Goal: Task Accomplishment & Management: Use online tool/utility

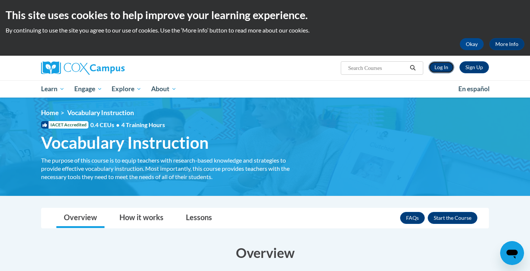
click at [442, 70] on link "Log In" at bounding box center [442, 67] width 26 height 12
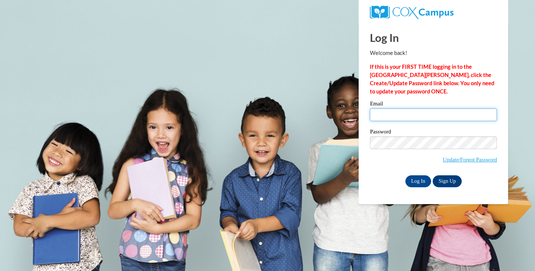
click at [389, 115] on input "Email" at bounding box center [433, 114] width 127 height 13
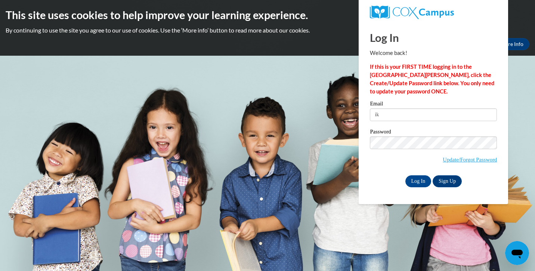
click at [410, 83] on strong "If this is your FIRST TIME logging in to the NEW Cox Campus, click the Create/U…" at bounding box center [432, 78] width 124 height 31
click at [391, 113] on input "ik" at bounding box center [433, 114] width 127 height 13
type input "ikipp@butler.edu"
click at [418, 181] on input "Log In" at bounding box center [418, 181] width 26 height 12
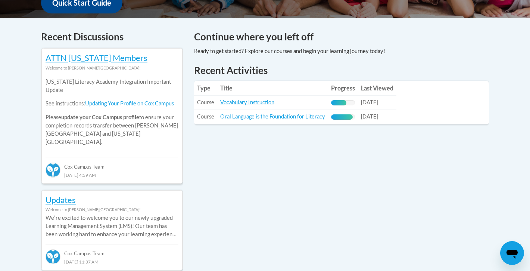
scroll to position [306, 0]
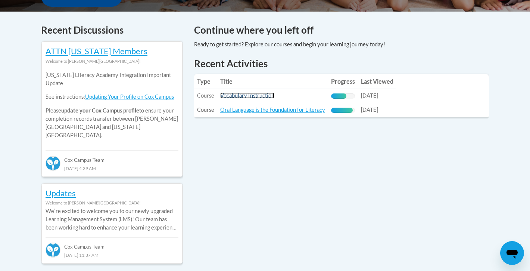
click at [250, 94] on link "Vocabulary Instruction" at bounding box center [247, 95] width 54 height 6
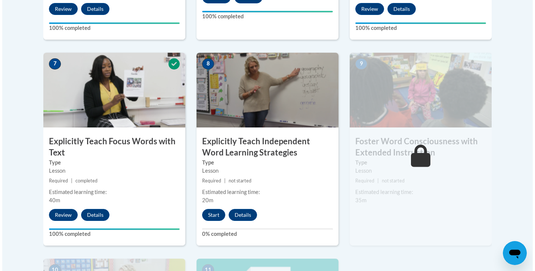
scroll to position [623, 0]
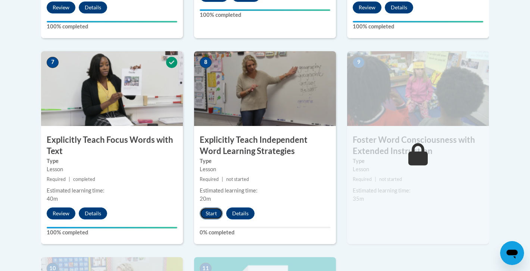
click at [214, 211] on button "Start" at bounding box center [211, 213] width 23 height 12
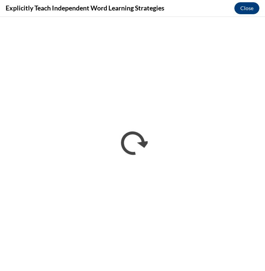
scroll to position [0, 0]
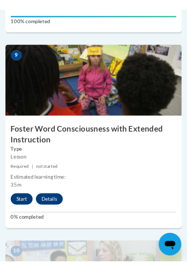
scroll to position [1815, 0]
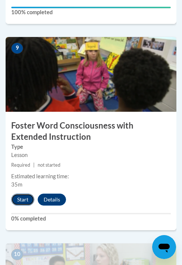
click at [23, 198] on button "Start" at bounding box center [22, 199] width 23 height 12
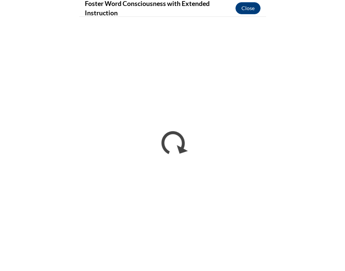
scroll to position [0, 0]
